Goal: Download file/media

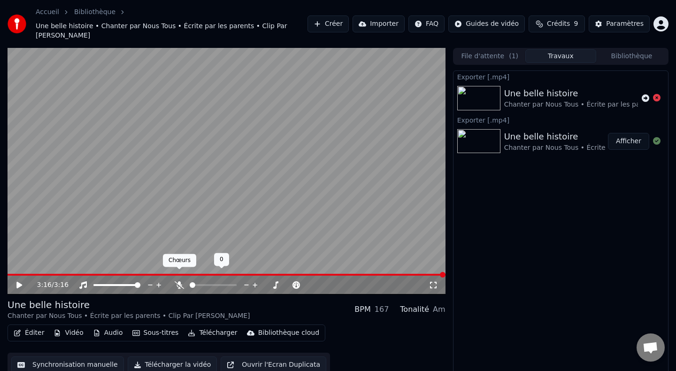
click at [190, 262] on div "Chœurs Chœurs" at bounding box center [179, 260] width 33 height 13
click at [23, 281] on icon at bounding box center [26, 285] width 22 height 8
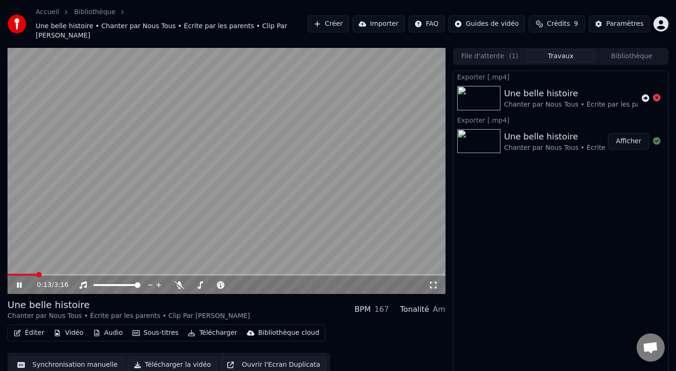
click at [42, 272] on span at bounding box center [39, 275] width 6 height 6
click at [270, 282] on span at bounding box center [267, 285] width 6 height 6
click at [278, 282] on span at bounding box center [275, 285] width 6 height 6
click at [254, 282] on span at bounding box center [255, 285] width 6 height 6
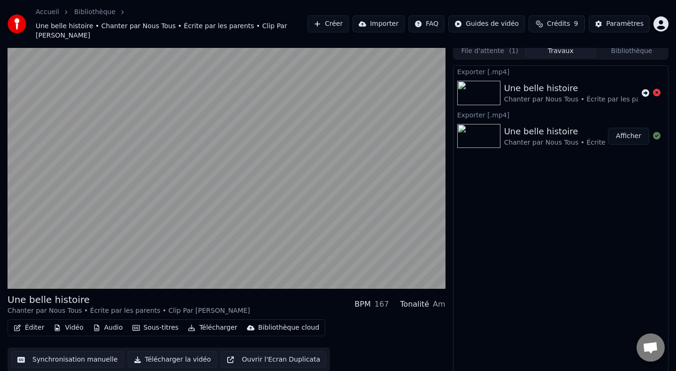
click at [148, 321] on button "Sous-titres" at bounding box center [156, 327] width 54 height 13
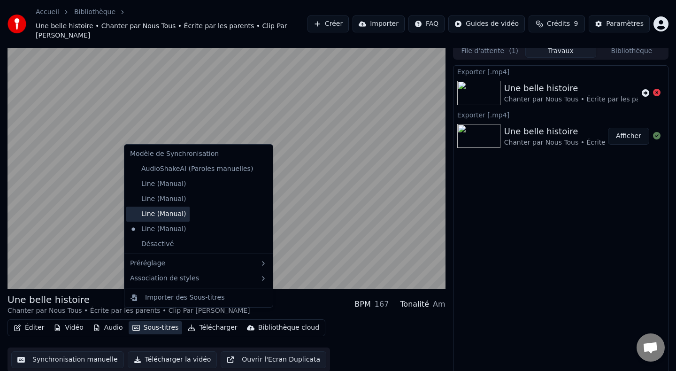
click at [154, 219] on div "Line (Manual)" at bounding box center [157, 214] width 63 height 15
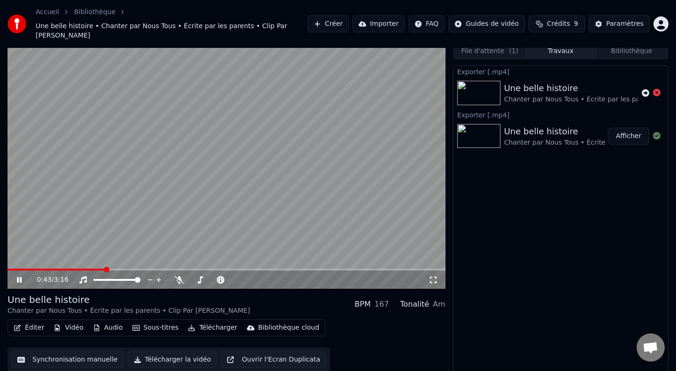
click at [164, 321] on button "Sous-titres" at bounding box center [156, 327] width 54 height 13
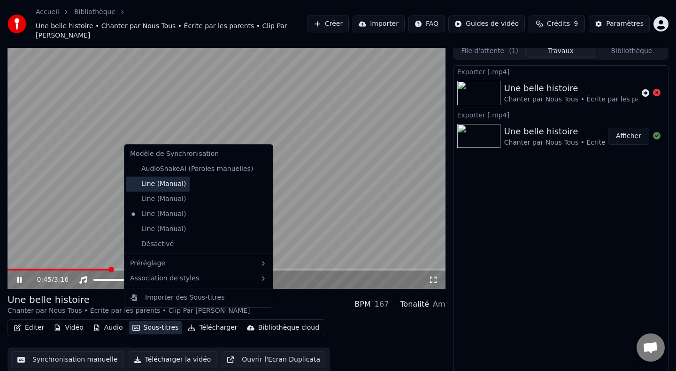
click at [164, 188] on div "Line (Manual)" at bounding box center [157, 184] width 63 height 15
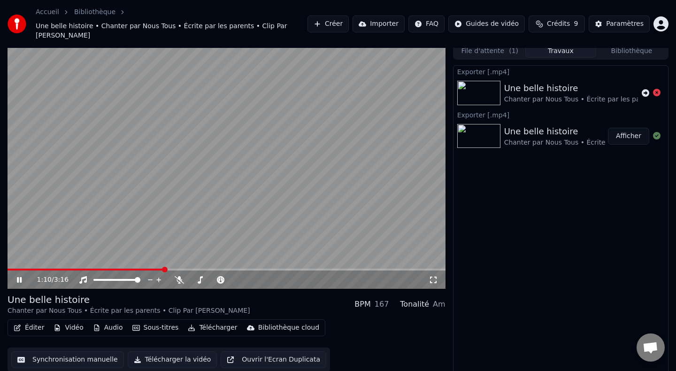
click at [163, 269] on span at bounding box center [227, 270] width 438 height 2
click at [173, 269] on span at bounding box center [227, 270] width 438 height 2
click at [182, 269] on span at bounding box center [227, 270] width 438 height 2
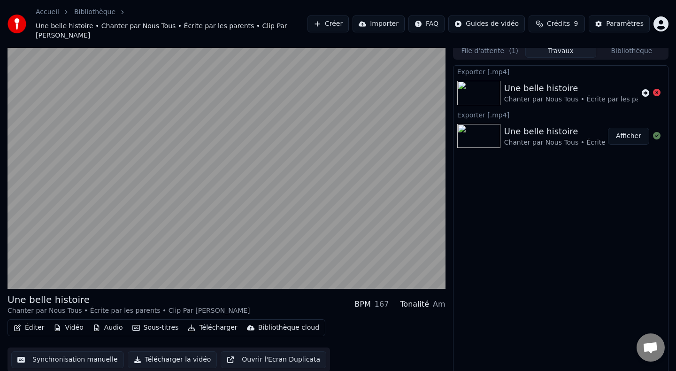
click at [499, 63] on div "Exporter [.mp4] Une belle histoire Chanter par Nous Tous • Écrite par les paren…" at bounding box center [561, 221] width 216 height 317
click at [499, 47] on button "File d'attente ( 1 )" at bounding box center [490, 51] width 71 height 14
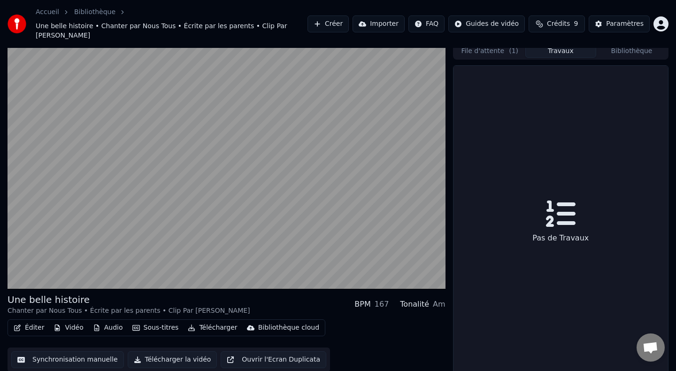
click at [554, 46] on button "Travaux" at bounding box center [560, 51] width 71 height 14
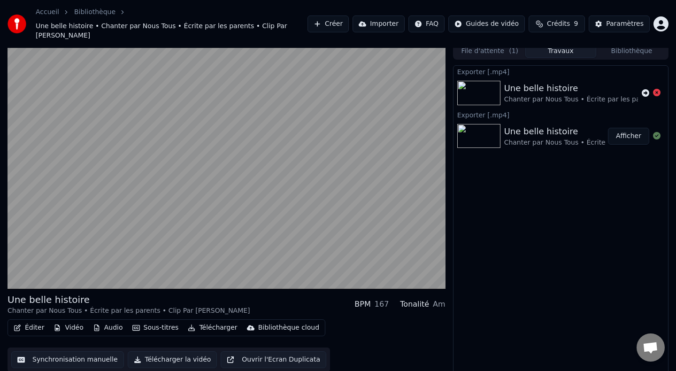
click at [572, 138] on div "Chanter par Nous Tous • Écrite par les parents • Clip Par [PERSON_NAME]" at bounding box center [625, 142] width 243 height 9
click at [614, 128] on button "Afficher" at bounding box center [628, 136] width 41 height 17
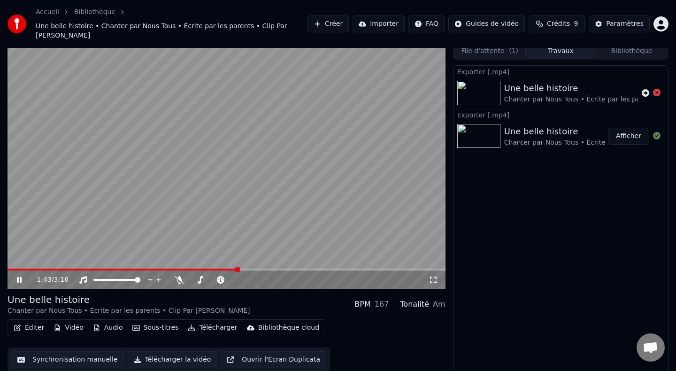
click at [526, 128] on div "Une belle histoire" at bounding box center [625, 131] width 243 height 13
click at [587, 95] on div "Chanter par Nous Tous • Écrite par les parents • Clip Par [PERSON_NAME]" at bounding box center [625, 99] width 243 height 9
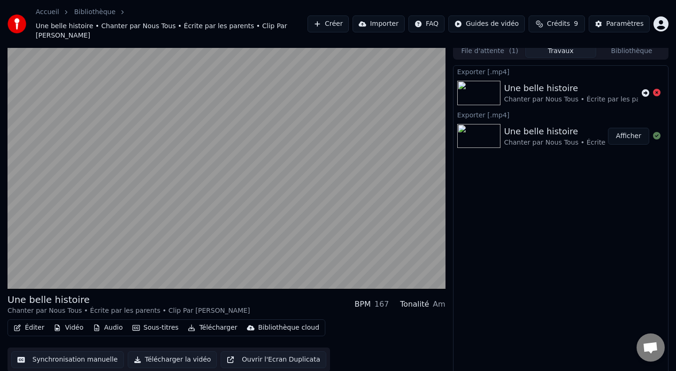
click at [570, 125] on div "Une belle histoire" at bounding box center [625, 131] width 243 height 13
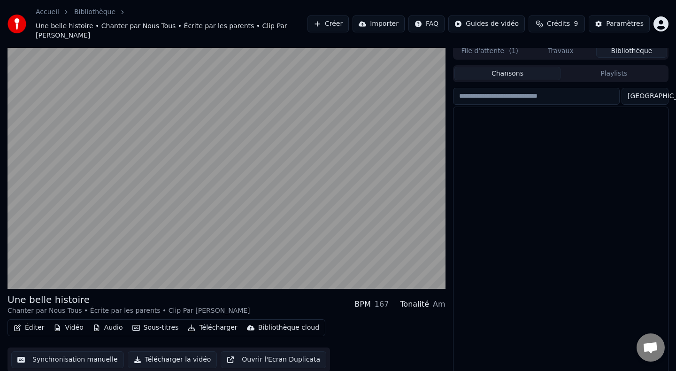
click at [629, 44] on button "Bibliothèque" at bounding box center [631, 51] width 71 height 14
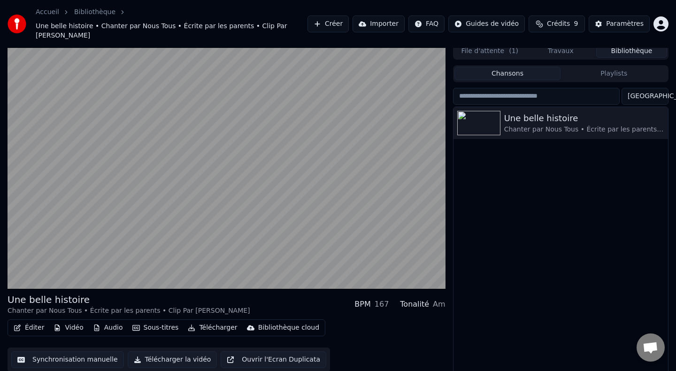
click at [560, 63] on div "Chansons Playlists Trier Une belle histoire Chanter par Nous Tous • Écrite par …" at bounding box center [561, 224] width 216 height 322
click at [561, 44] on button "Travaux" at bounding box center [560, 51] width 71 height 14
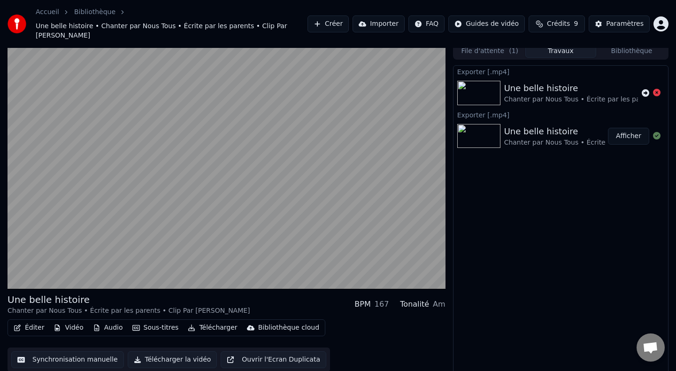
click at [506, 46] on button "File d'attente ( 1 )" at bounding box center [490, 51] width 71 height 14
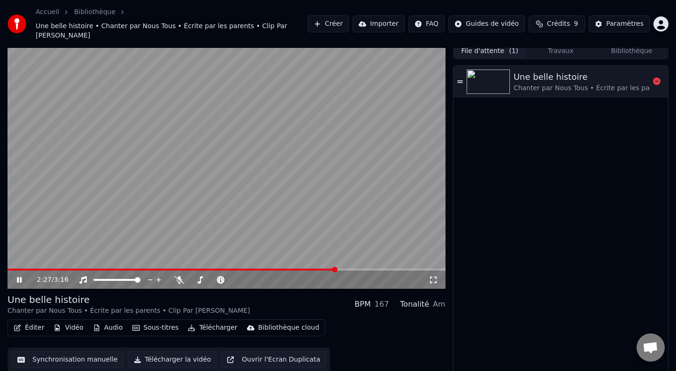
click at [559, 84] on div "Chanter par Nous Tous • Écrite par les parents • Clip Par [PERSON_NAME]" at bounding box center [635, 88] width 243 height 9
click at [60, 258] on video at bounding box center [227, 166] width 438 height 247
click at [67, 270] on div "0:01 / 3:16" at bounding box center [227, 279] width 438 height 19
click at [86, 258] on video at bounding box center [227, 166] width 438 height 247
click at [87, 269] on span at bounding box center [227, 270] width 438 height 2
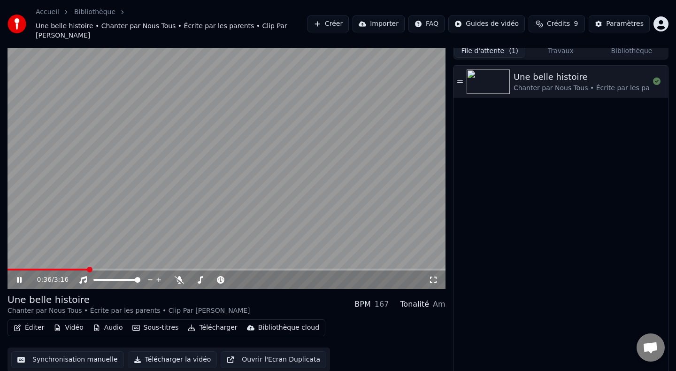
drag, startPoint x: 112, startPoint y: 261, endPoint x: 91, endPoint y: 261, distance: 21.1
click at [102, 270] on div "0:36 / 3:16" at bounding box center [227, 279] width 438 height 19
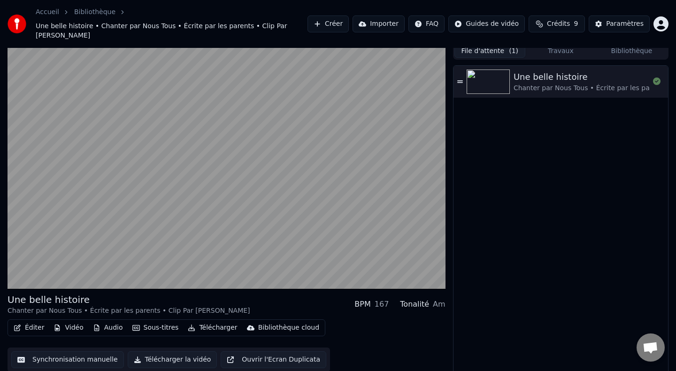
click at [167, 324] on button "Sous-titres" at bounding box center [156, 327] width 54 height 13
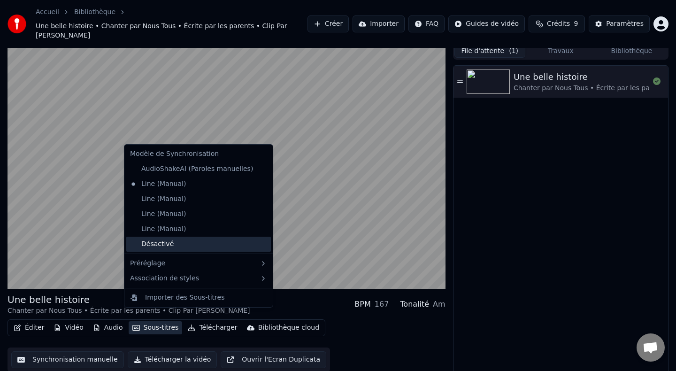
click at [179, 244] on div "Désactivé" at bounding box center [198, 244] width 145 height 15
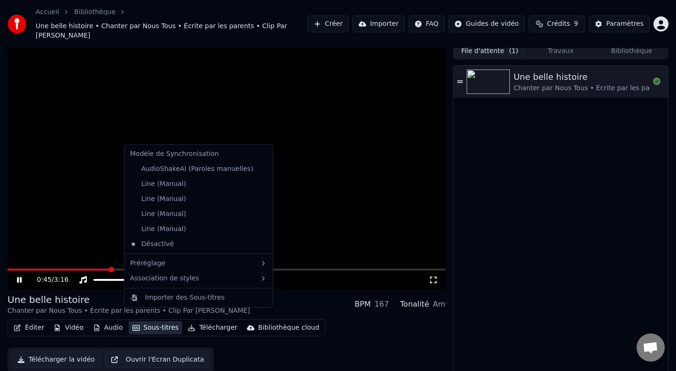
click at [157, 321] on button "Sous-titres" at bounding box center [156, 327] width 54 height 13
click at [183, 171] on div "AudioShakeAI (Paroles manuelles)" at bounding box center [191, 169] width 131 height 15
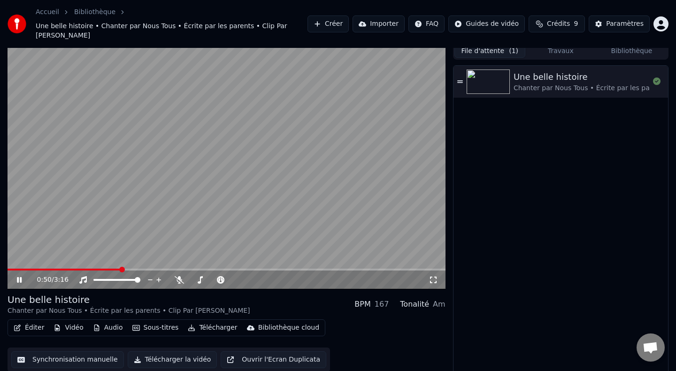
click at [19, 277] on icon at bounding box center [19, 280] width 5 height 6
click at [20, 276] on icon at bounding box center [26, 280] width 22 height 8
click at [163, 321] on button "Sous-titres" at bounding box center [156, 327] width 54 height 13
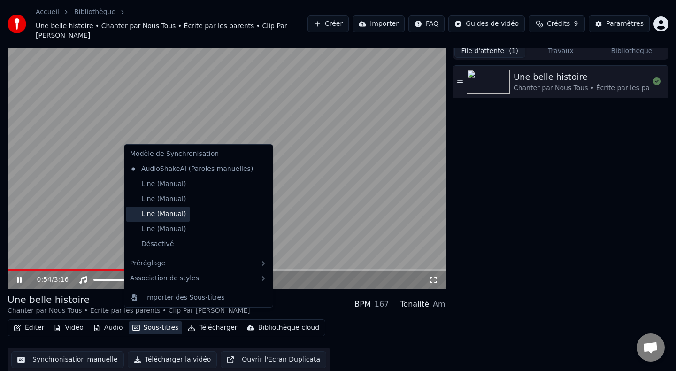
click at [185, 219] on div "Line (Manual)" at bounding box center [157, 214] width 63 height 15
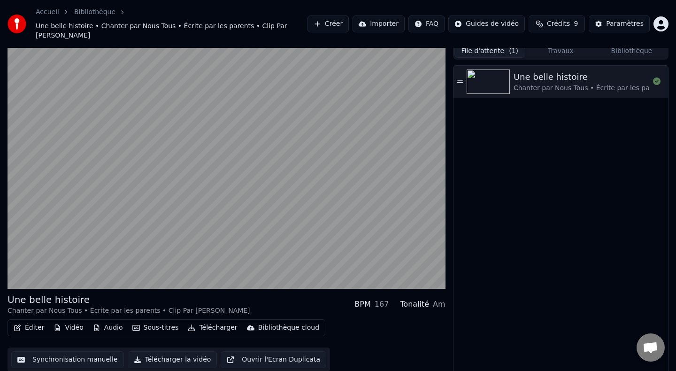
click at [154, 321] on button "Sous-titres" at bounding box center [156, 327] width 54 height 13
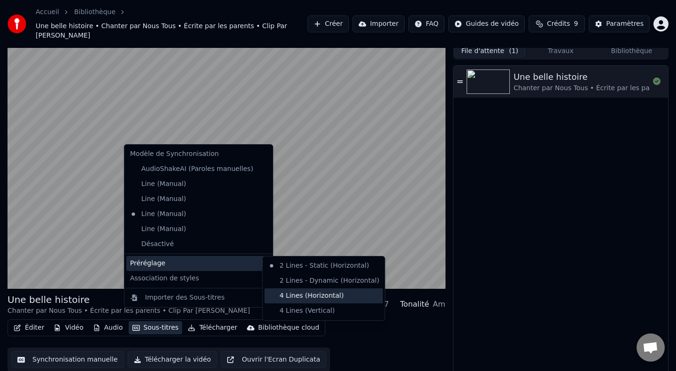
click at [293, 293] on div "4 Lines (Horizontal)" at bounding box center [324, 295] width 118 height 15
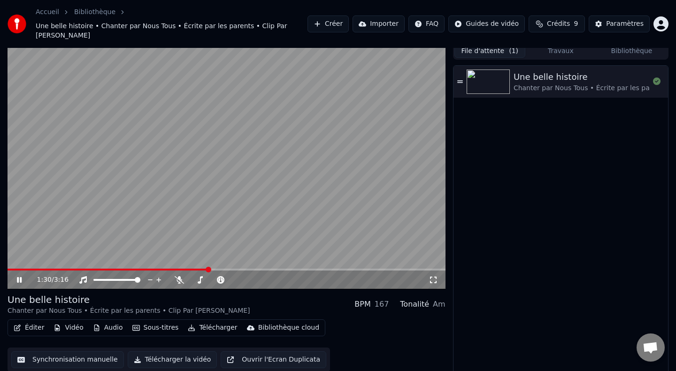
click at [208, 267] on span at bounding box center [209, 270] width 6 height 6
click at [221, 267] on span at bounding box center [220, 270] width 6 height 6
click at [225, 269] on span at bounding box center [227, 270] width 438 height 2
click at [164, 321] on button "Sous-titres" at bounding box center [156, 327] width 54 height 13
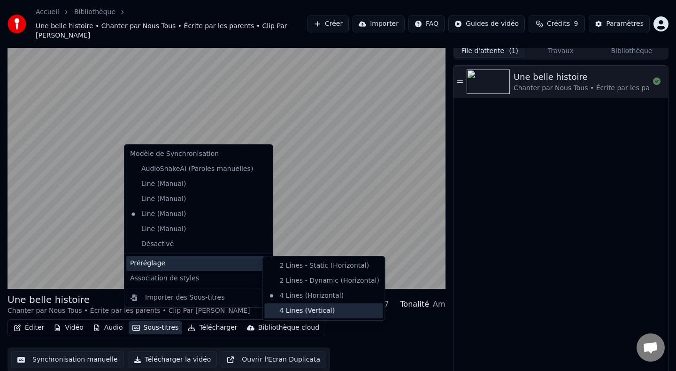
click at [291, 305] on div "4 Lines (Vertical)" at bounding box center [324, 310] width 118 height 15
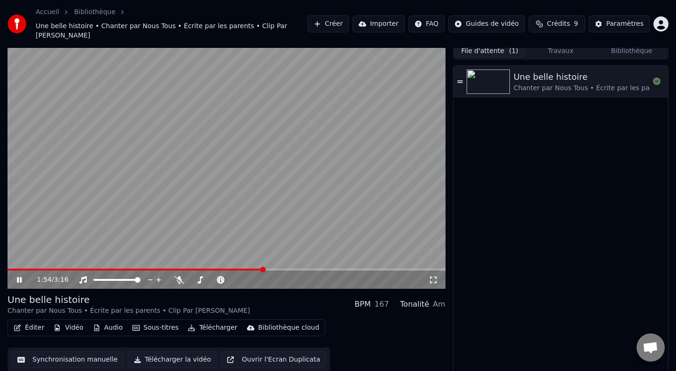
click at [153, 321] on button "Sous-titres" at bounding box center [156, 327] width 54 height 13
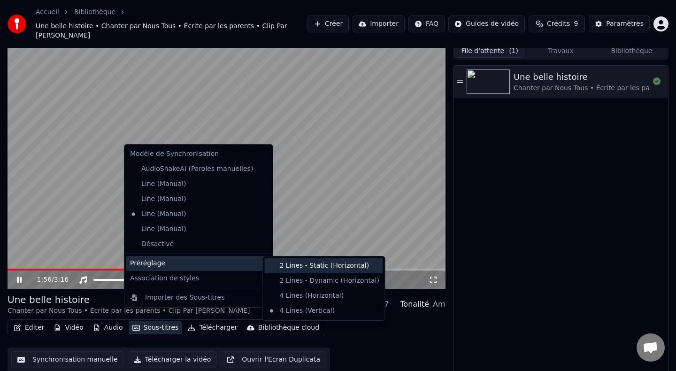
click at [285, 269] on div "2 Lines - Static (Horizontal)" at bounding box center [324, 265] width 118 height 15
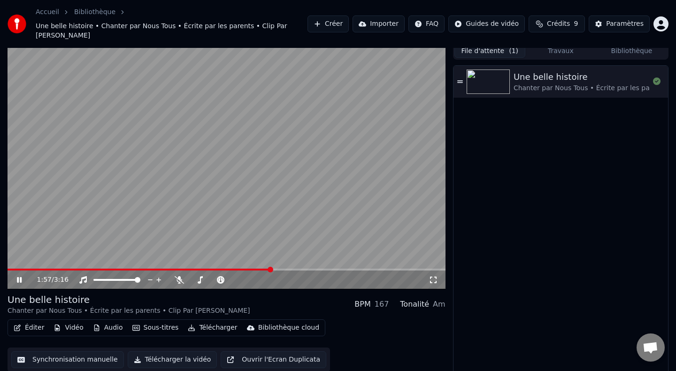
click at [153, 325] on div "Éditer Vidéo Audio Sous-titres Télécharger Bibliothèque cloud" at bounding box center [167, 327] width 318 height 17
click at [152, 321] on button "Sous-titres" at bounding box center [156, 327] width 54 height 13
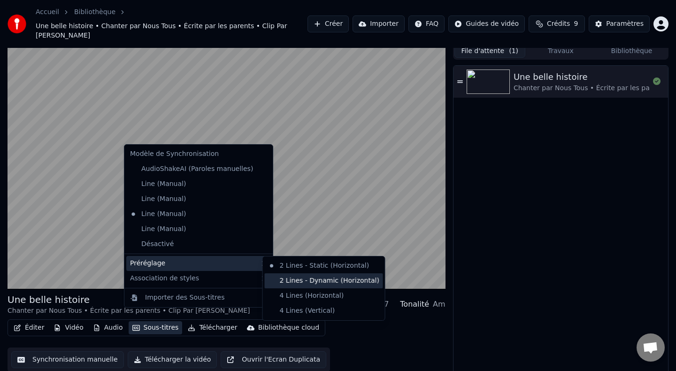
click at [294, 284] on div "2 Lines - Dynamic (Horizontal)" at bounding box center [324, 280] width 118 height 15
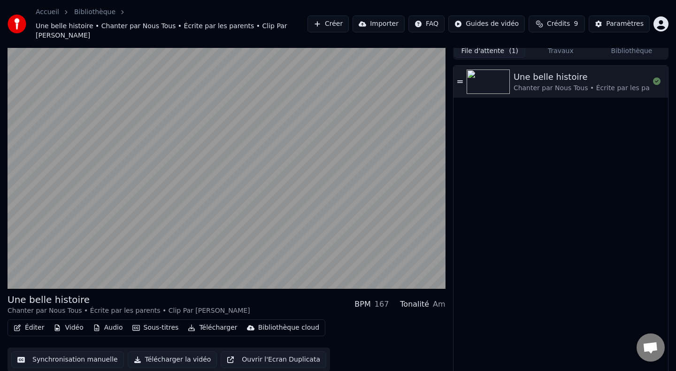
click at [165, 321] on button "Sous-titres" at bounding box center [156, 327] width 54 height 13
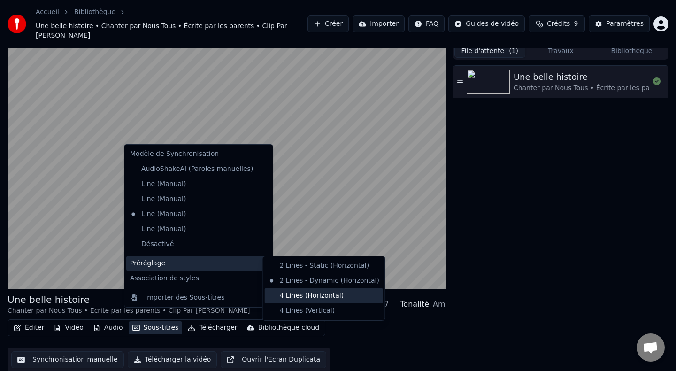
click at [300, 297] on div "4 Lines (Horizontal)" at bounding box center [324, 295] width 118 height 15
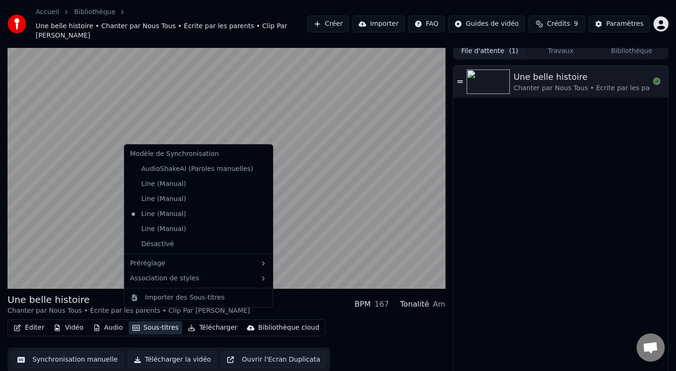
click at [171, 321] on button "Sous-titres" at bounding box center [156, 327] width 54 height 13
click at [193, 202] on div "Line (Manual)" at bounding box center [198, 199] width 145 height 15
click at [167, 196] on div "Line (Manual)" at bounding box center [157, 199] width 63 height 15
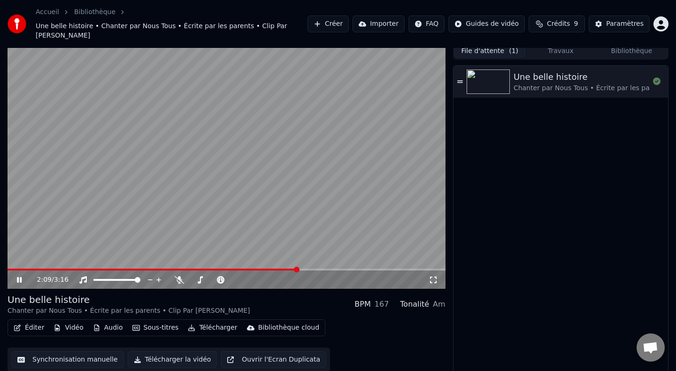
click at [151, 321] on button "Sous-titres" at bounding box center [156, 327] width 54 height 13
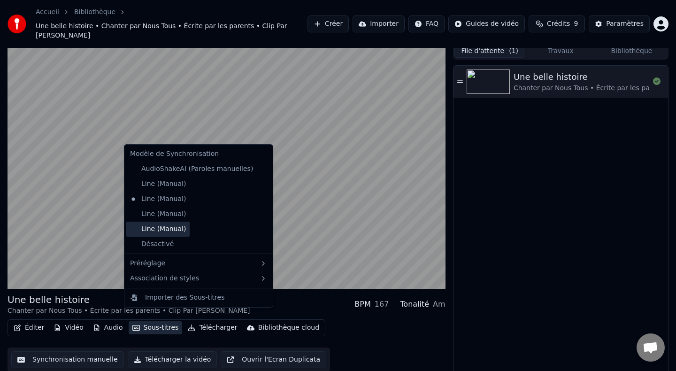
click at [163, 228] on div "Line (Manual)" at bounding box center [157, 229] width 63 height 15
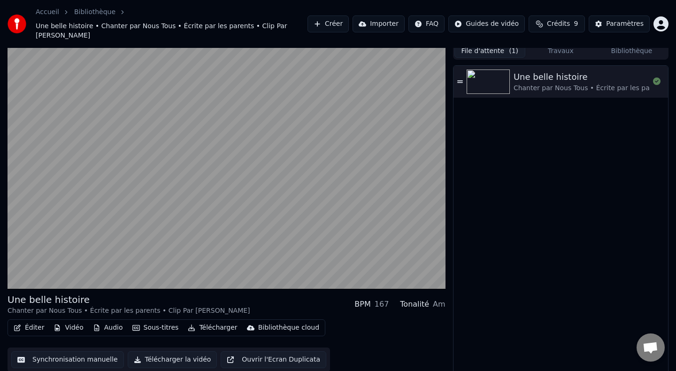
click at [166, 351] on button "Télécharger la vidéo" at bounding box center [173, 359] width 90 height 17
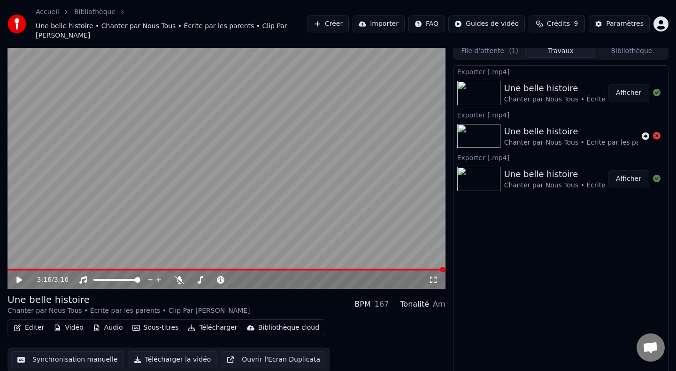
click at [632, 85] on button "Afficher" at bounding box center [628, 93] width 41 height 17
click at [622, 170] on button "Afficher" at bounding box center [628, 178] width 41 height 17
click at [488, 92] on img at bounding box center [478, 93] width 43 height 24
click at [534, 152] on div "Exporter [.mp4]" at bounding box center [561, 157] width 215 height 11
click at [542, 125] on div "Une belle histoire" at bounding box center [625, 131] width 243 height 13
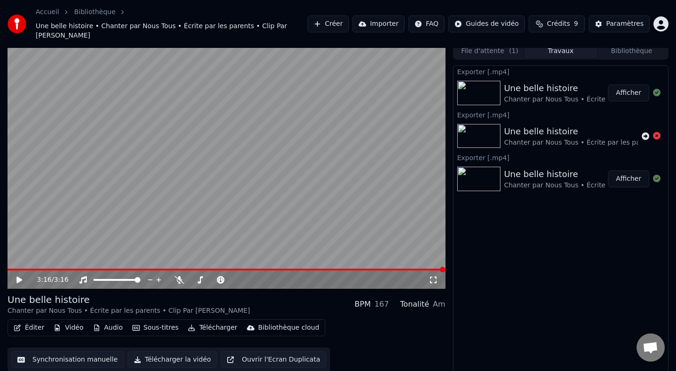
click at [540, 95] on div "Chanter par Nous Tous • Écrite par les parents • Clip Par [PERSON_NAME]" at bounding box center [625, 99] width 243 height 9
click at [625, 86] on button "Afficher" at bounding box center [628, 93] width 41 height 17
